Goal: Task Accomplishment & Management: Use online tool/utility

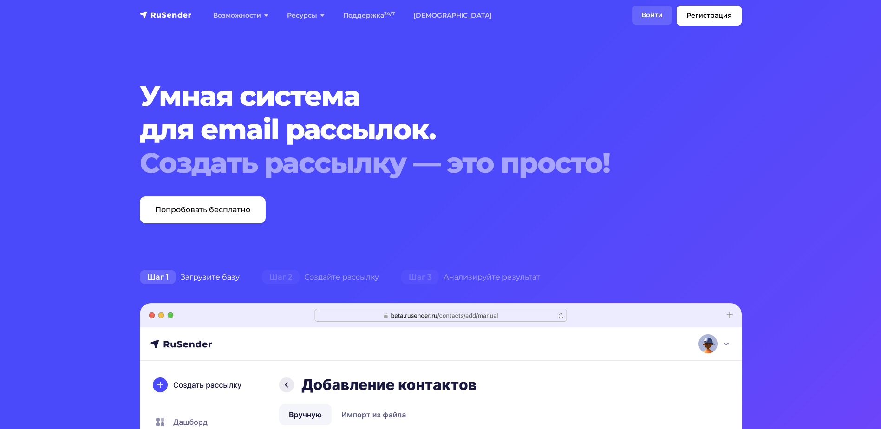
click at [655, 9] on link "Войти" at bounding box center [652, 15] width 40 height 19
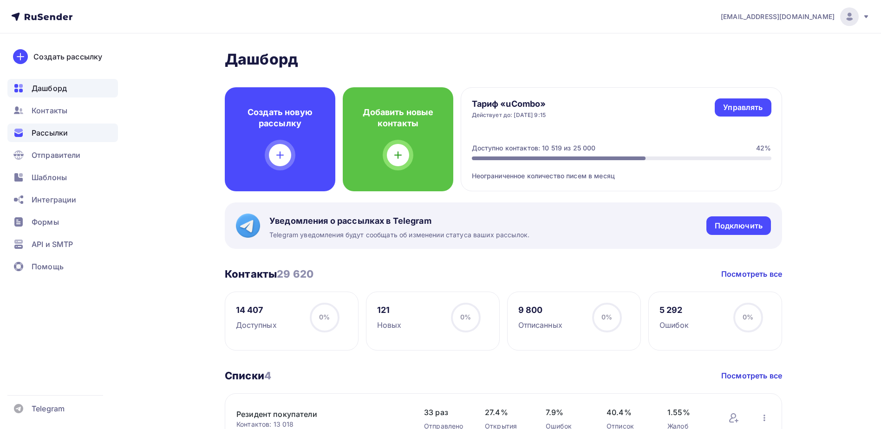
click at [39, 133] on span "Рассылки" at bounding box center [50, 132] width 36 height 11
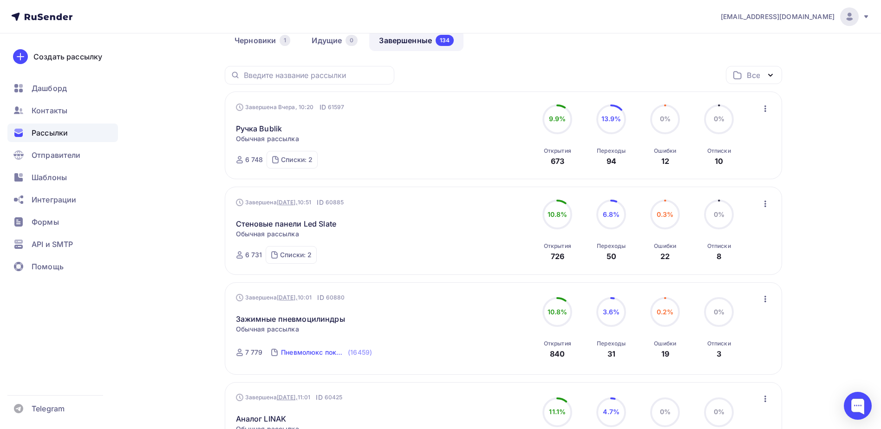
scroll to position [93, 0]
